Goal: Information Seeking & Learning: Learn about a topic

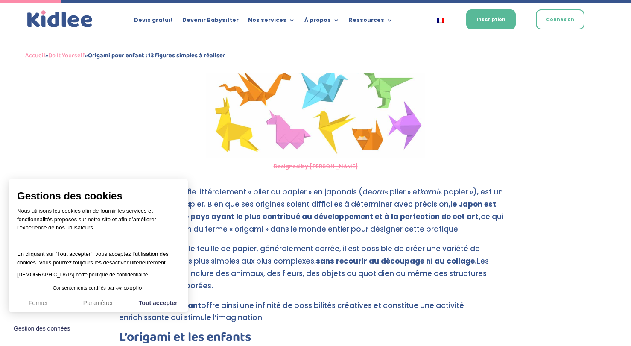
scroll to position [298, 0]
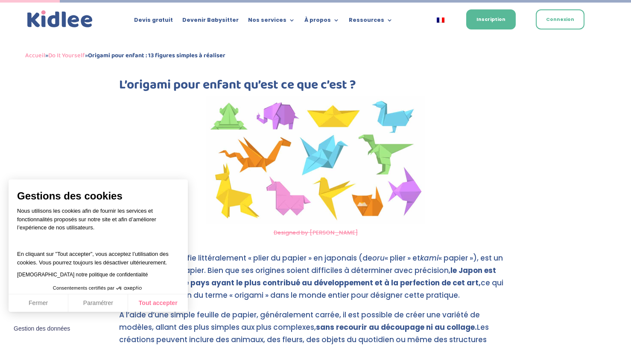
click at [158, 307] on button "Tout accepter" at bounding box center [158, 303] width 60 height 18
checkbox input "true"
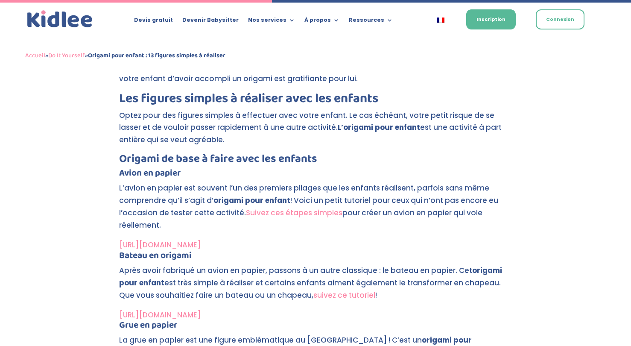
scroll to position [1360, 0]
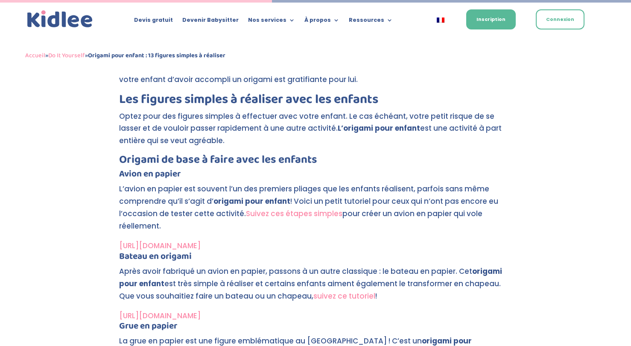
click at [290, 208] on link "Suivez ces étapes simples" at bounding box center [294, 213] width 97 height 10
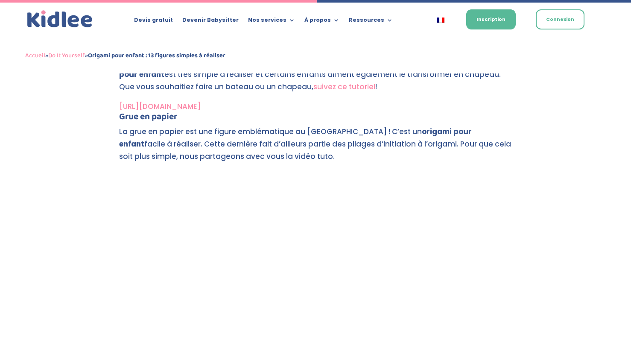
scroll to position [1490, 0]
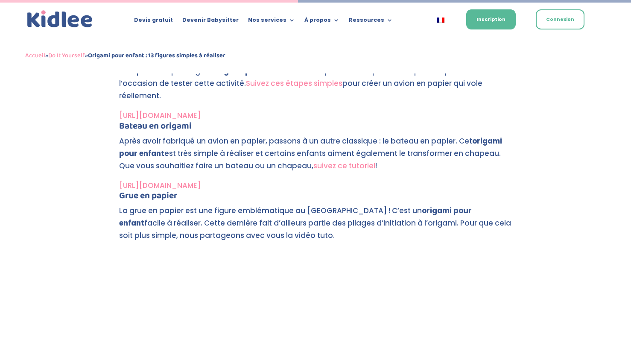
click at [201, 180] on link "[URL][DOMAIN_NAME]" at bounding box center [160, 185] width 82 height 10
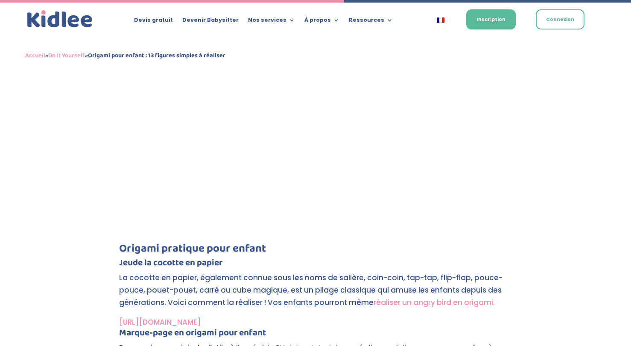
scroll to position [1775, 0]
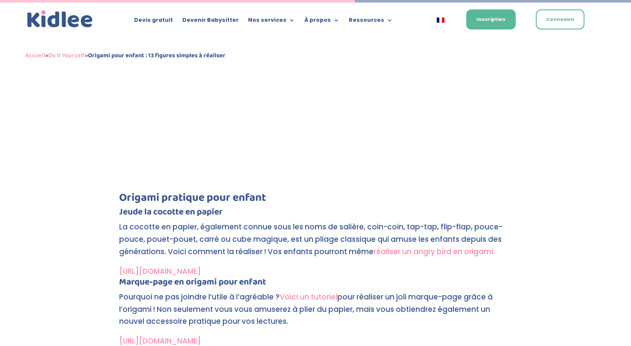
click at [201, 266] on link "[URL][DOMAIN_NAME]" at bounding box center [160, 271] width 82 height 10
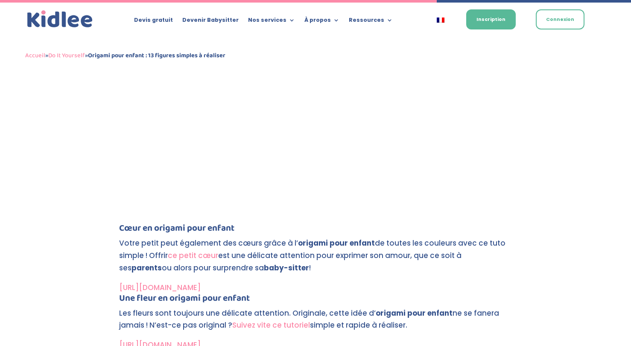
scroll to position [2190, 0]
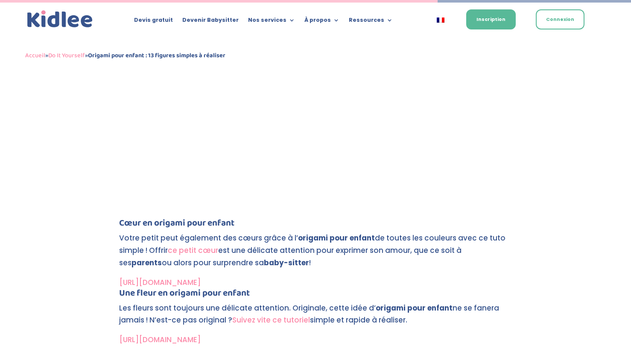
click at [195, 245] on link "ce petit cœur" at bounding box center [193, 250] width 50 height 10
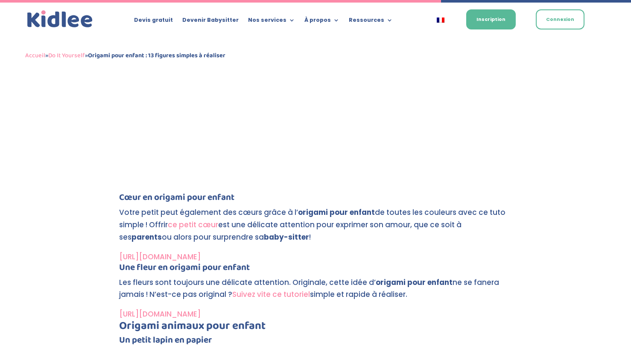
scroll to position [2217, 0]
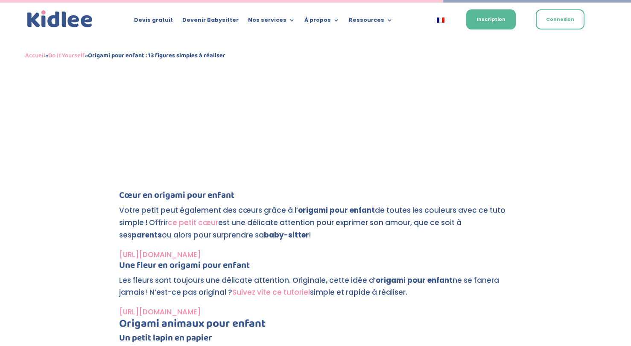
click at [201, 217] on link "ce petit cœur" at bounding box center [193, 222] width 50 height 10
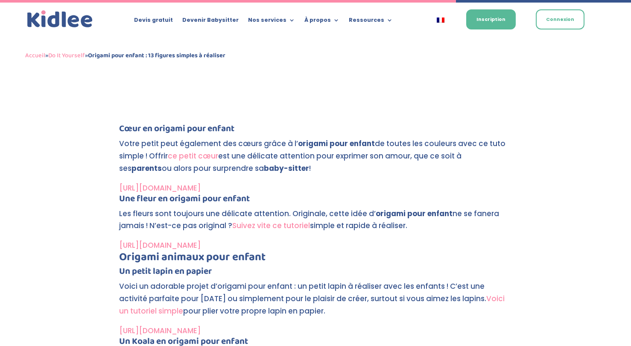
scroll to position [2285, 0]
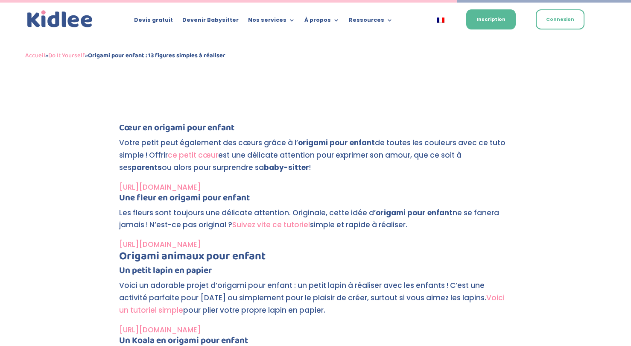
click at [201, 239] on link "[URL][DOMAIN_NAME]" at bounding box center [160, 244] width 82 height 10
click at [160, 292] on link "Voici un tutoriel simple" at bounding box center [312, 303] width 386 height 23
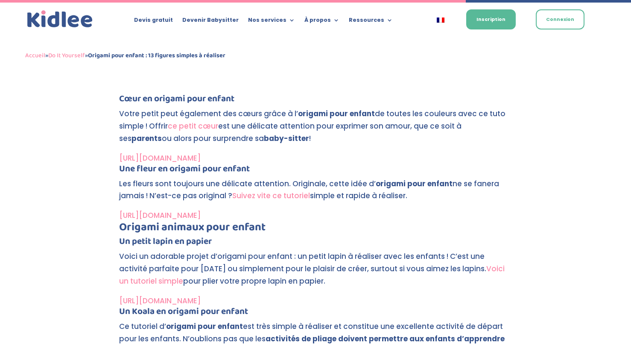
scroll to position [2340, 0]
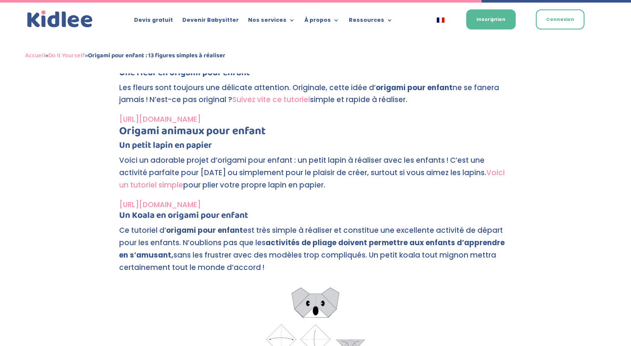
click at [255, 246] on p "Ce tutoriel d’ origami pour enfant est très simple à réaliser et constitue une …" at bounding box center [315, 252] width 393 height 57
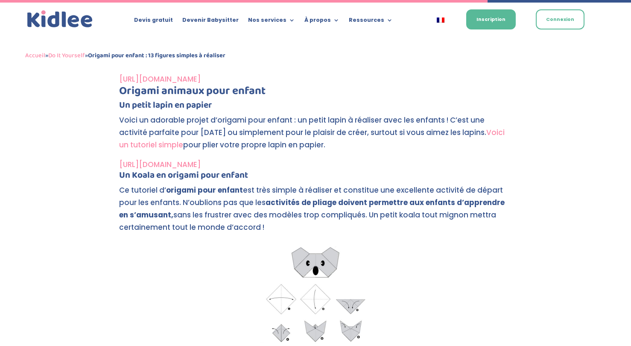
scroll to position [2458, 0]
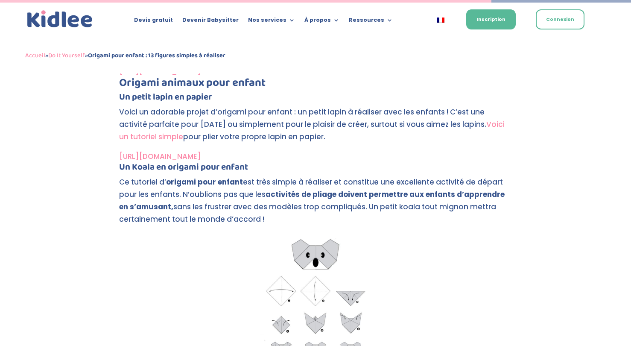
click at [201, 151] on link "[URL][DOMAIN_NAME]" at bounding box center [160, 156] width 82 height 10
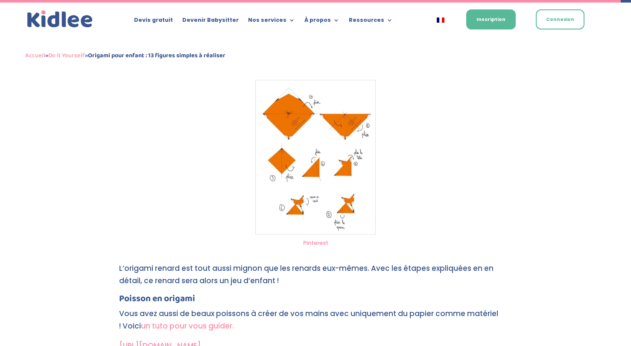
scroll to position [3182, 0]
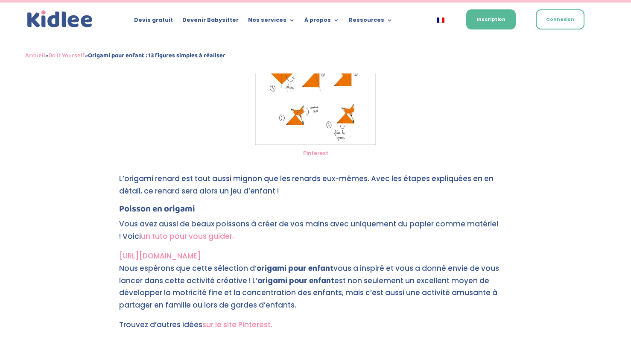
click at [197, 231] on link "un tuto pour vous guider." at bounding box center [187, 236] width 93 height 10
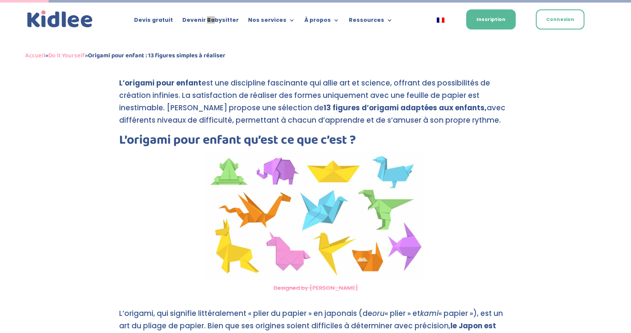
scroll to position [1432, 0]
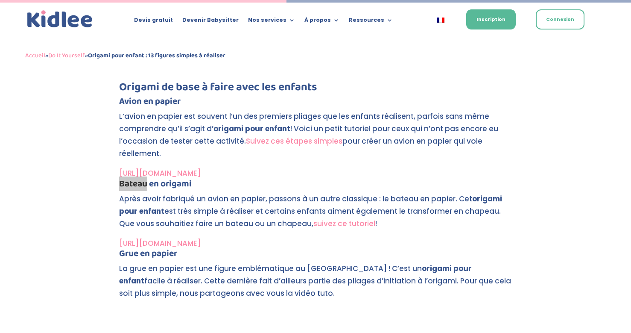
click at [351, 218] on link "suivez ce tutoriel" at bounding box center [344, 223] width 62 height 10
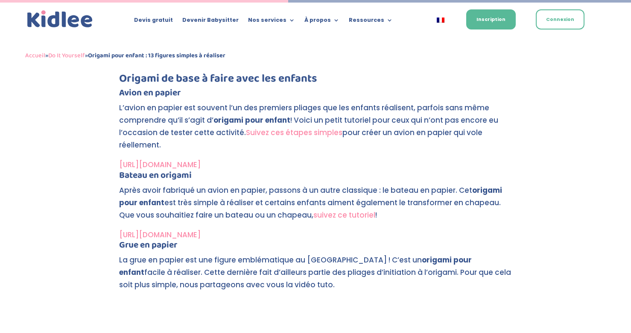
scroll to position [3190, 0]
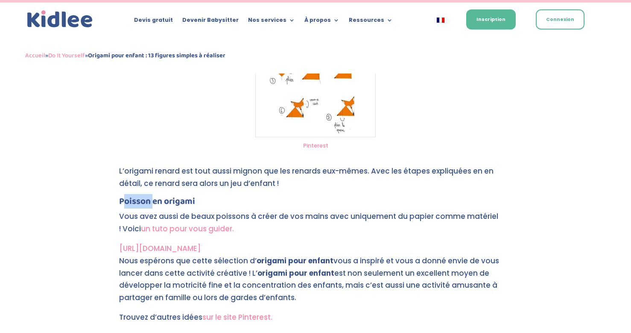
click at [204, 223] on link "un tuto pour vous guider." at bounding box center [187, 228] width 93 height 10
